Goal: Check status: Check status

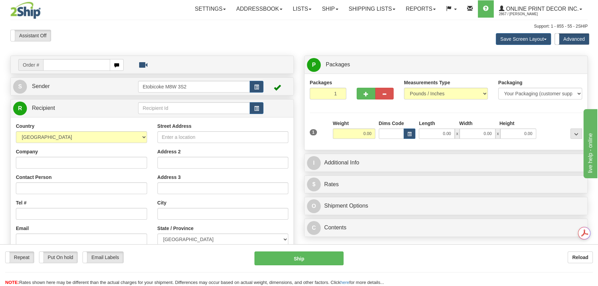
click at [59, 58] on td "Order #" at bounding box center [152, 65] width 278 height 14
click at [59, 64] on input "text" at bounding box center [76, 65] width 67 height 12
drag, startPoint x: 59, startPoint y: 64, endPoint x: 100, endPoint y: 70, distance: 41.1
click at [93, 53] on div "Toggle navigation Settings Shipping Preferences Fields Preferences New" at bounding box center [299, 198] width 598 height 396
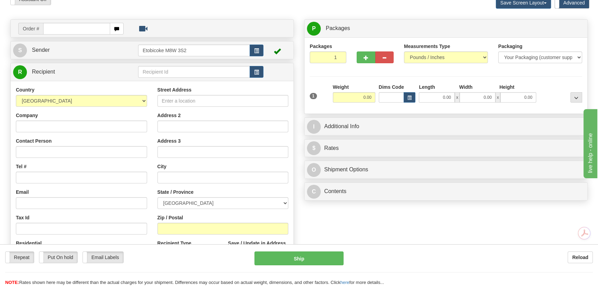
scroll to position [94, 0]
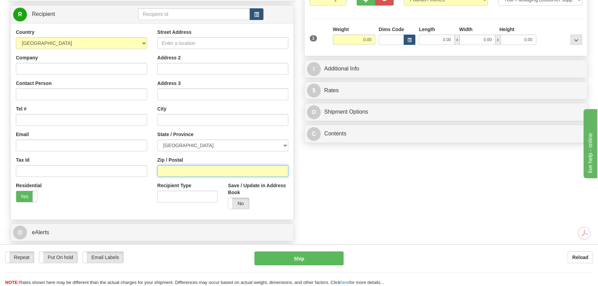
click at [175, 170] on input "Zip / Postal" at bounding box center [222, 171] width 131 height 12
paste input "95682"
type input "95682"
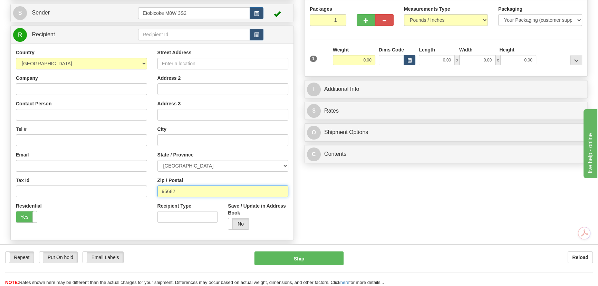
scroll to position [62, 0]
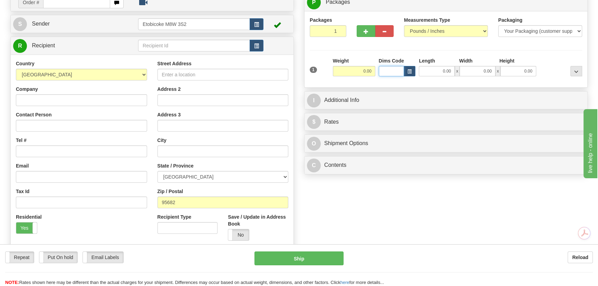
click at [403, 71] on input "Dims Code" at bounding box center [392, 71] width 26 height 10
click at [404, 71] on input "Dims Code" at bounding box center [392, 71] width 26 height 10
click at [406, 71] on button "button" at bounding box center [409, 71] width 12 height 10
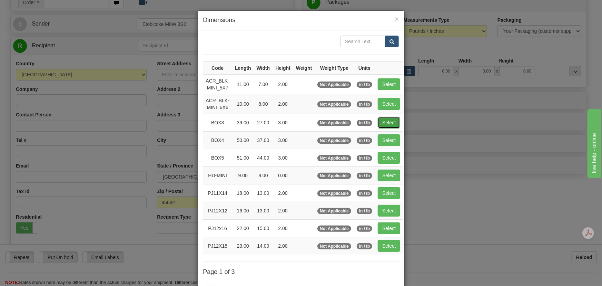
click at [393, 124] on button "Select" at bounding box center [389, 123] width 22 height 12
type input "BOX3"
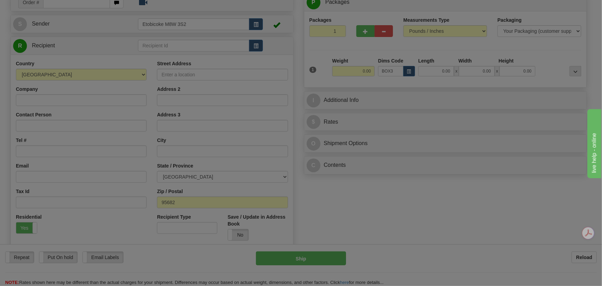
type input "39.00"
type input "27.00"
type input "3.00"
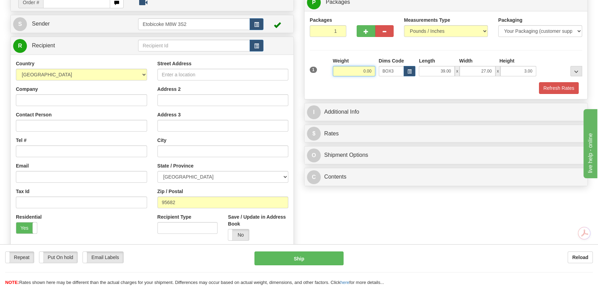
drag, startPoint x: 351, startPoint y: 70, endPoint x: 472, endPoint y: 72, distance: 120.8
click at [455, 74] on div "1 Weight 0.00 Dims Code BOX3" at bounding box center [446, 69] width 276 height 25
type input "7.00"
click at [549, 82] on button "Refresh Rates" at bounding box center [559, 88] width 40 height 12
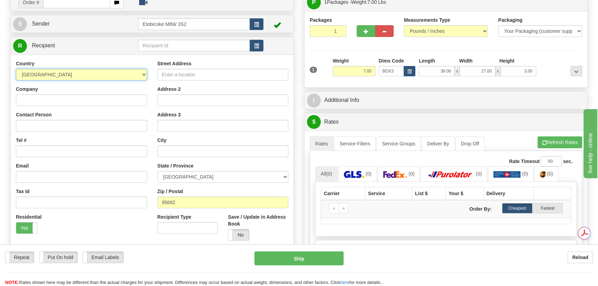
click at [75, 72] on select "[GEOGRAPHIC_DATA] [GEOGRAPHIC_DATA] [GEOGRAPHIC_DATA] [GEOGRAPHIC_DATA] [US_STA…" at bounding box center [81, 75] width 131 height 12
select select "US"
click at [16, 69] on select "[GEOGRAPHIC_DATA] [GEOGRAPHIC_DATA] [GEOGRAPHIC_DATA] [GEOGRAPHIC_DATA] [US_STA…" at bounding box center [81, 75] width 131 height 12
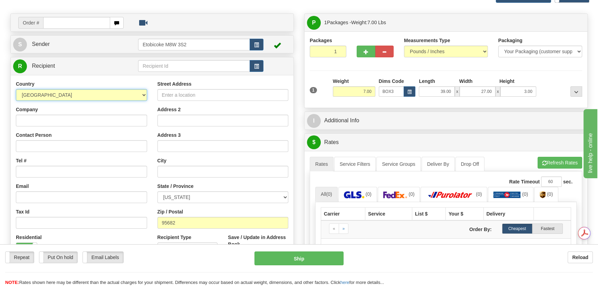
scroll to position [31, 0]
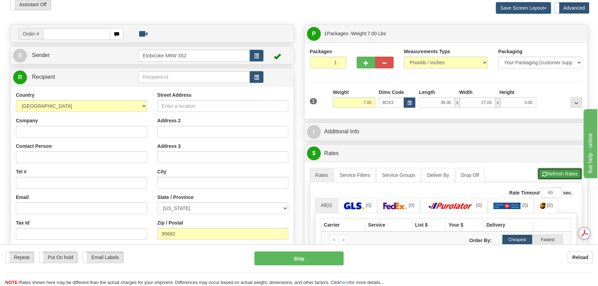
click at [568, 168] on button "Refresh Rates" at bounding box center [559, 174] width 45 height 12
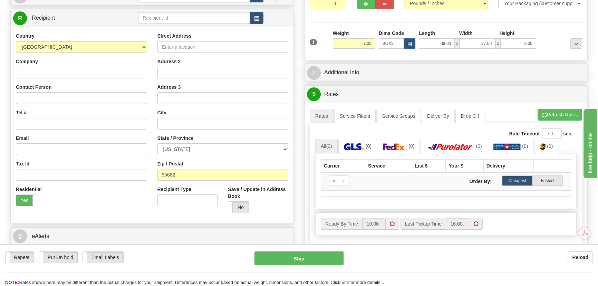
scroll to position [125, 0]
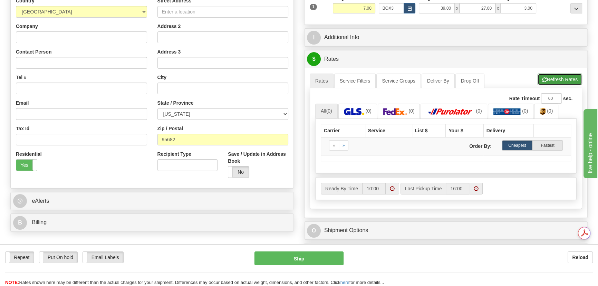
click at [564, 79] on button "Refresh Rates" at bounding box center [559, 80] width 45 height 12
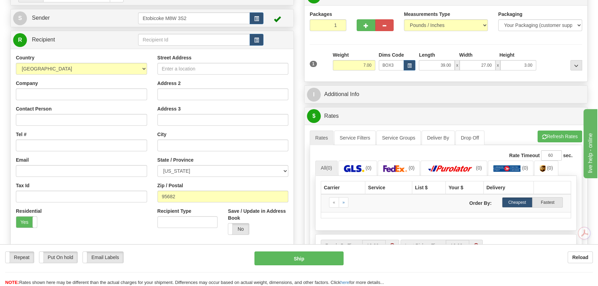
scroll to position [62, 0]
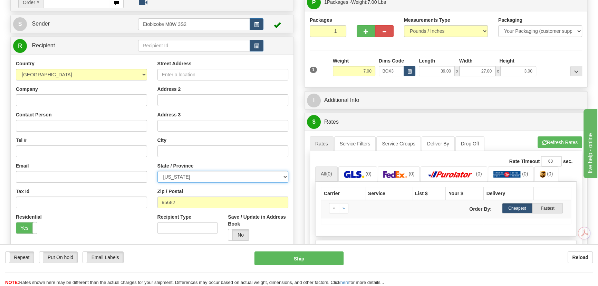
click at [229, 176] on select "[US_STATE] [US_STATE] [US_STATE] [US_STATE] Armed Forces America Armed Forces E…" at bounding box center [222, 177] width 131 height 12
select select "CA"
click at [157, 171] on select "[US_STATE] [US_STATE] [US_STATE] [US_STATE] Armed Forces America Armed Forces E…" at bounding box center [222, 177] width 131 height 12
click at [556, 137] on button "Refresh Rates" at bounding box center [559, 142] width 45 height 12
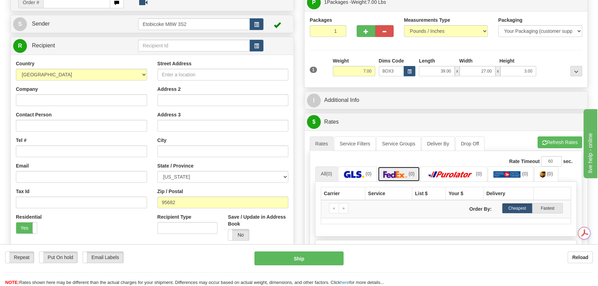
click at [419, 174] on link "(0)" at bounding box center [399, 173] width 42 height 15
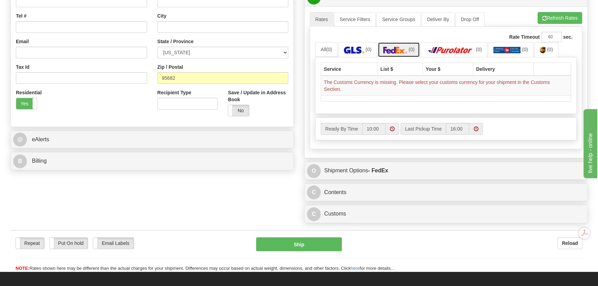
scroll to position [188, 0]
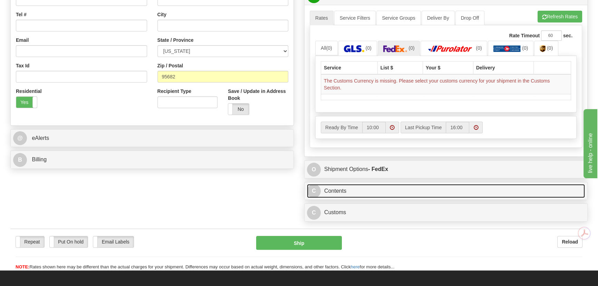
click at [373, 186] on link "C Contents" at bounding box center [446, 191] width 278 height 14
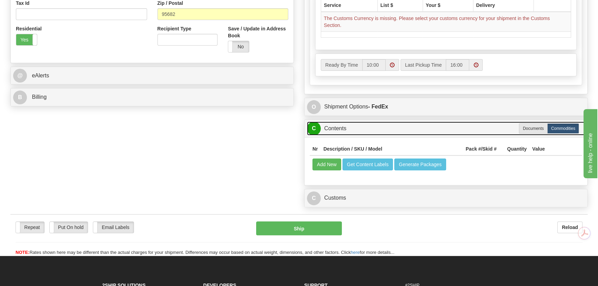
scroll to position [251, 0]
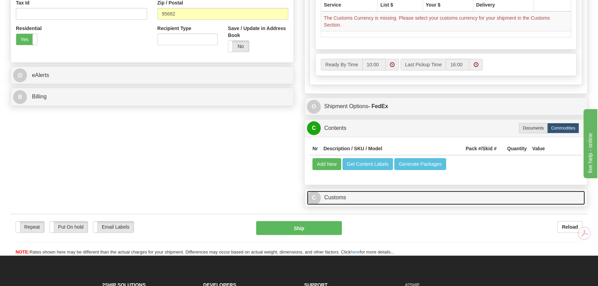
click at [371, 196] on link "C Customs" at bounding box center [446, 198] width 278 height 14
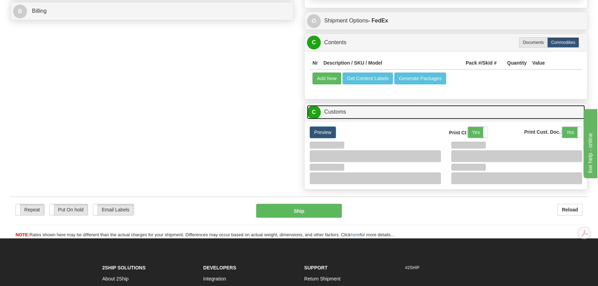
scroll to position [345, 0]
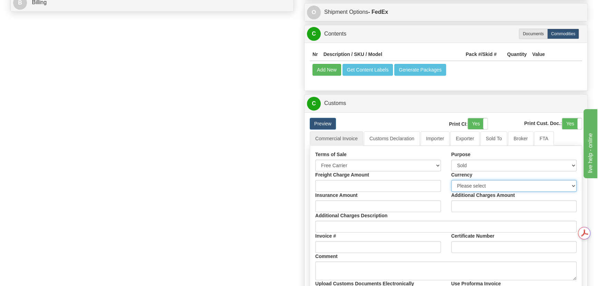
click at [489, 185] on select "Please select CAD USD EUR ZAR [PERSON_NAME] ARN AUD AUS AWG BBD BFR BGN BHD BMD…" at bounding box center [514, 186] width 126 height 12
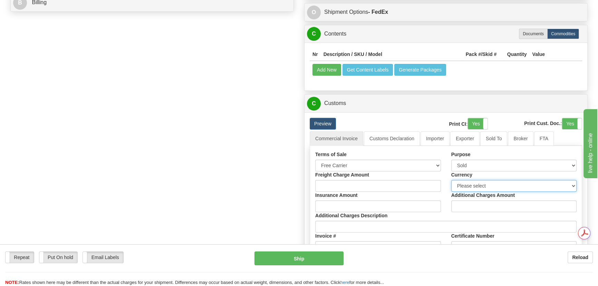
select select "0"
click at [451, 180] on select "Please select CAD USD EUR ZAR [PERSON_NAME] ARN AUD AUS AWG BBD BFR BGN BHD BMD…" at bounding box center [514, 186] width 126 height 12
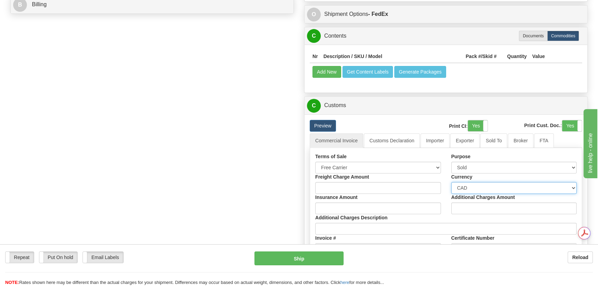
scroll to position [188, 0]
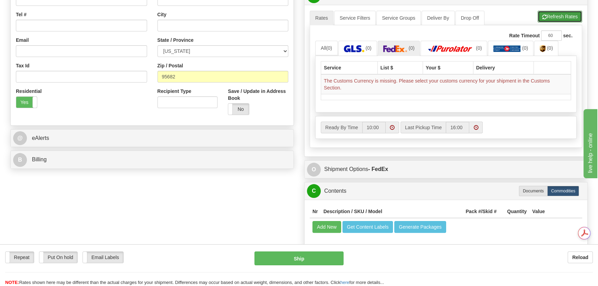
click at [563, 18] on button "Refresh Rates" at bounding box center [559, 17] width 45 height 12
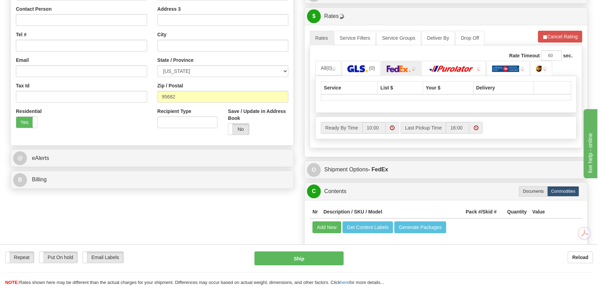
scroll to position [157, 0]
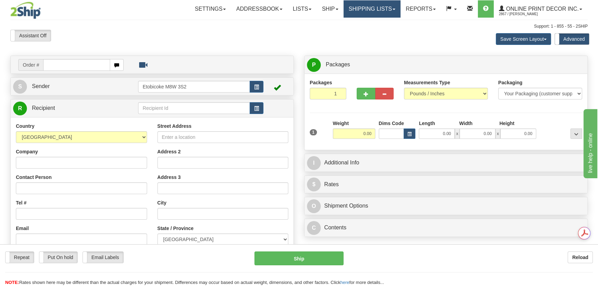
click at [366, 8] on link "Shipping lists" at bounding box center [371, 8] width 57 height 17
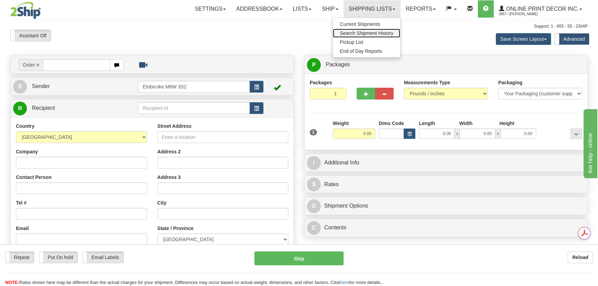
click at [370, 32] on span "Search Shipment History" at bounding box center [367, 33] width 54 height 6
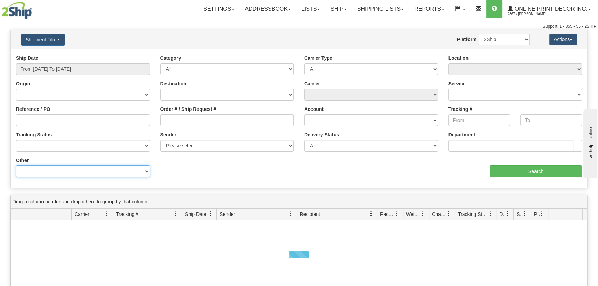
click at [49, 175] on select "Billing Account # Billing Type BOL # (LTL) Commodity Or Documents Consolidation…" at bounding box center [83, 171] width 134 height 12
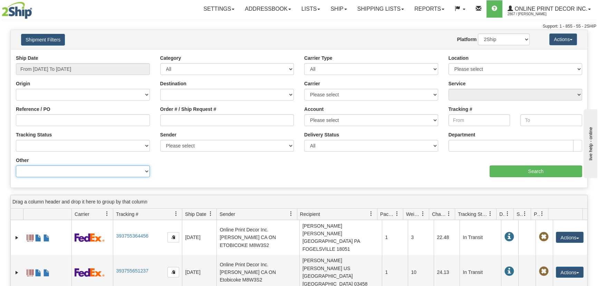
select select "Recipient_ZIP"
click at [16, 165] on select "Billing Account # Billing Type BOL # (LTL) Commodity Or Documents Consolidation…" at bounding box center [83, 171] width 134 height 12
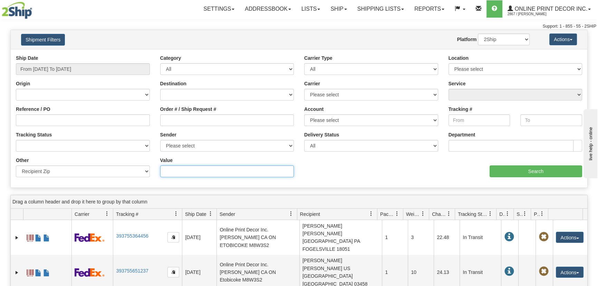
click at [188, 172] on input "Value" at bounding box center [227, 171] width 134 height 12
paste input "A0A 1G0"
type input "A0A 1G0"
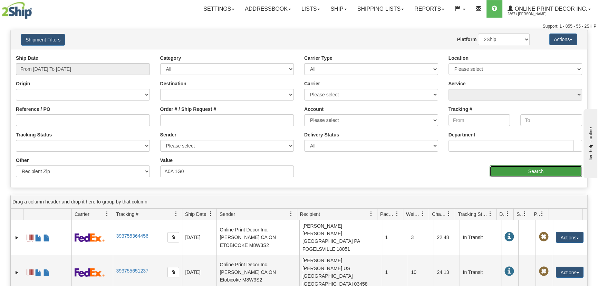
click at [537, 168] on input "Search" at bounding box center [535, 171] width 93 height 12
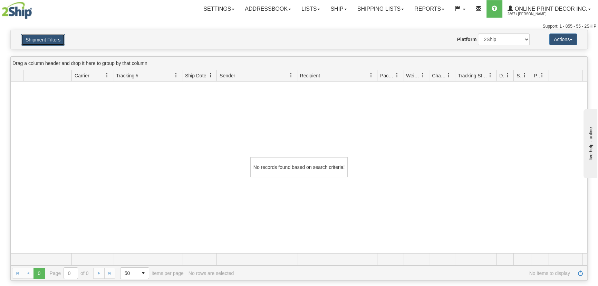
click at [34, 36] on button "Shipment Filters" at bounding box center [43, 40] width 44 height 12
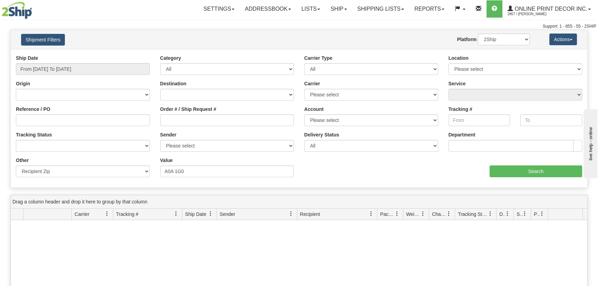
click at [56, 60] on div "Ship Date From 09/30/2025 To 10/01/2025" at bounding box center [83, 65] width 134 height 20
click at [60, 72] on input "From 09/30/2025 To 10/01/2025" at bounding box center [83, 69] width 134 height 12
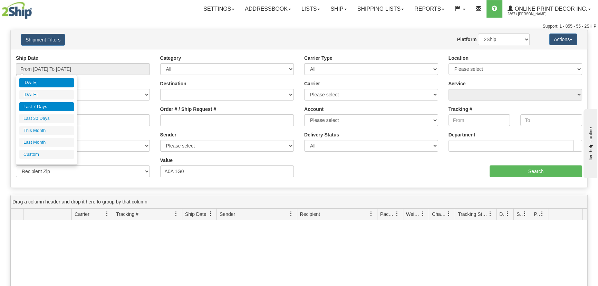
click at [62, 107] on li "Last 7 Days" at bounding box center [46, 106] width 55 height 9
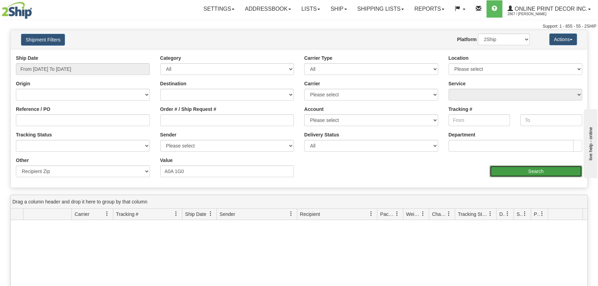
click at [508, 176] on input "Search" at bounding box center [535, 171] width 93 height 12
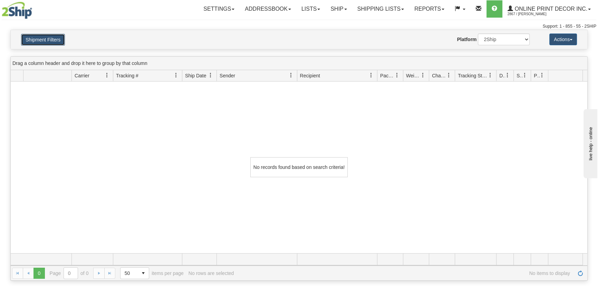
click at [53, 38] on button "Shipment Filters" at bounding box center [43, 40] width 44 height 12
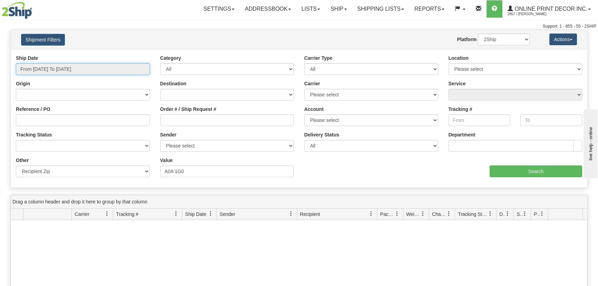
click at [69, 71] on input "From 09/25/2025 To 10/01/2025" at bounding box center [83, 69] width 134 height 12
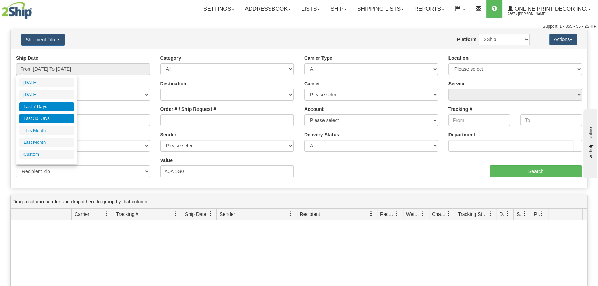
click at [57, 117] on li "Last 30 Days" at bounding box center [46, 118] width 55 height 9
type input "From 09/02/2025 To 10/01/2025"
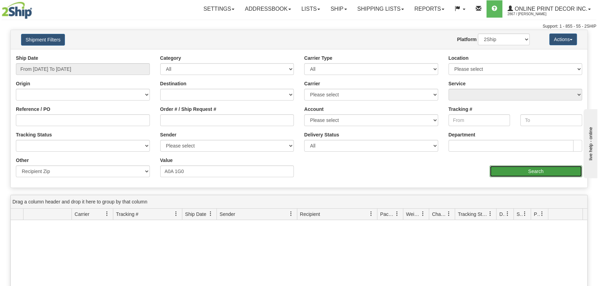
click at [525, 165] on input "Search" at bounding box center [535, 171] width 93 height 12
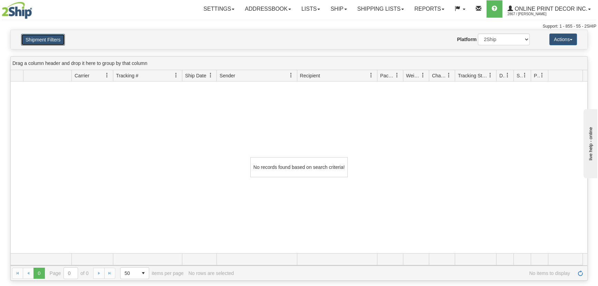
click at [59, 43] on button "Shipment Filters" at bounding box center [43, 40] width 44 height 12
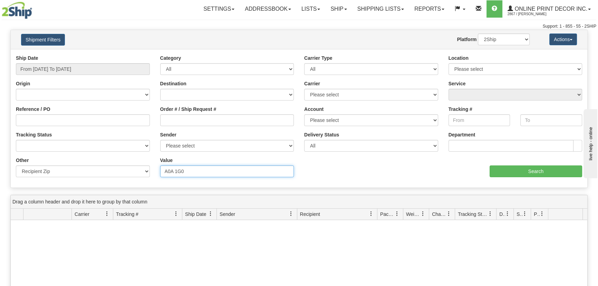
click at [176, 169] on input "A0A 1G0" at bounding box center [227, 171] width 134 height 12
type input "A0A1G0"
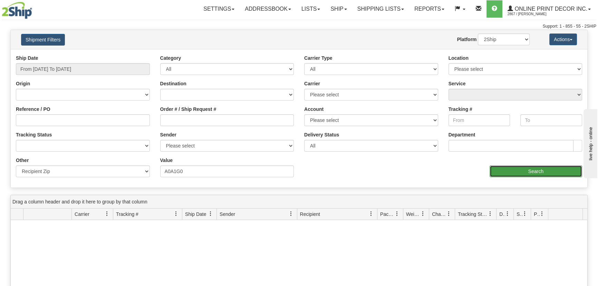
click at [506, 167] on input "Search" at bounding box center [535, 171] width 93 height 12
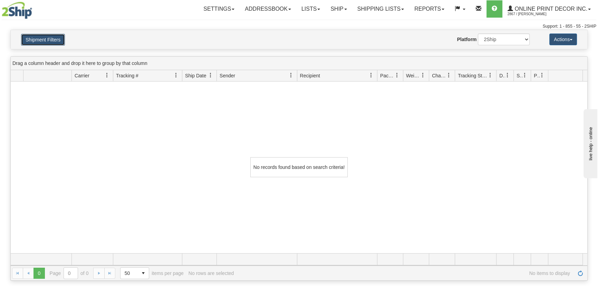
click at [48, 44] on button "Shipment Filters" at bounding box center [43, 40] width 44 height 12
